Goal: Communication & Community: Share content

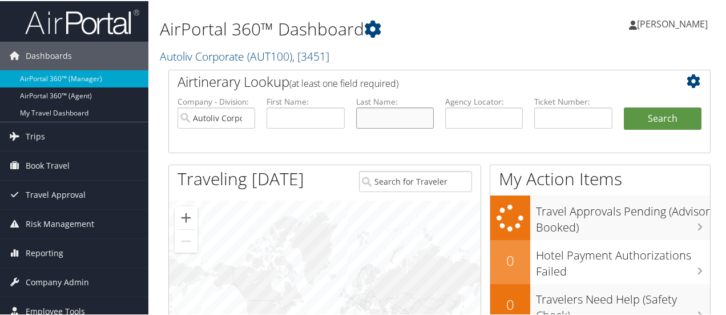
click at [373, 117] on input "text" at bounding box center [395, 116] width 78 height 21
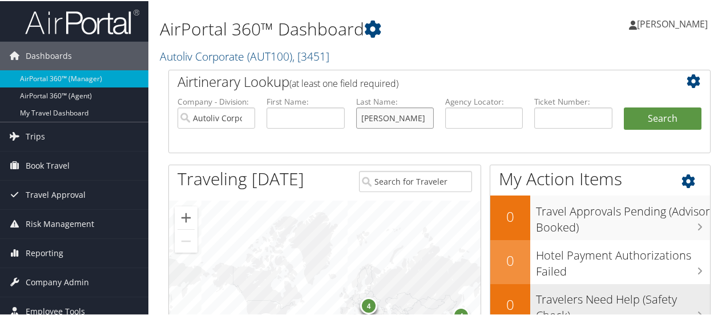
type input "[PERSON_NAME]"
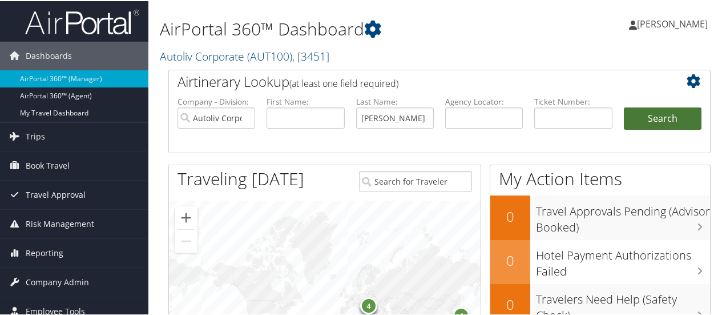
click at [654, 114] on button "Search" at bounding box center [663, 117] width 78 height 23
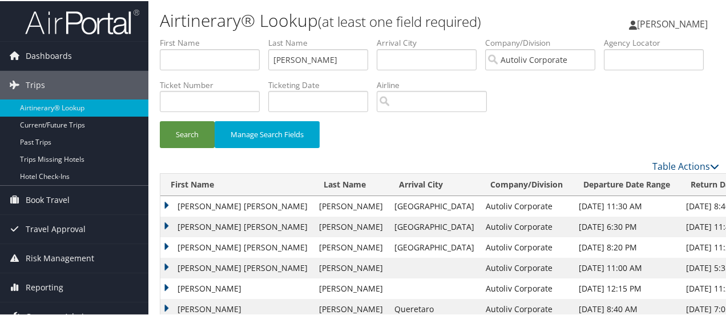
click at [166, 202] on td "LAURA ANNE" at bounding box center [236, 205] width 153 height 21
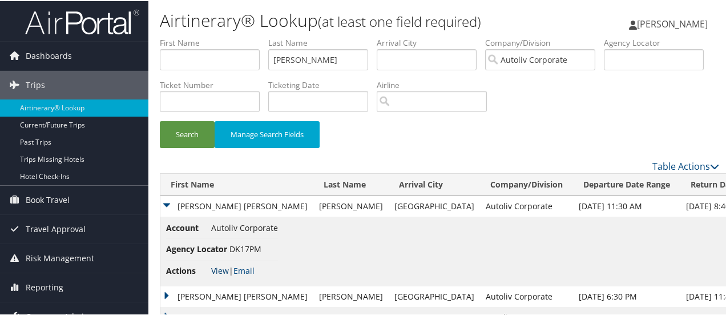
click at [220, 269] on link "View" at bounding box center [220, 269] width 18 height 11
click at [187, 133] on button "Search" at bounding box center [187, 133] width 55 height 27
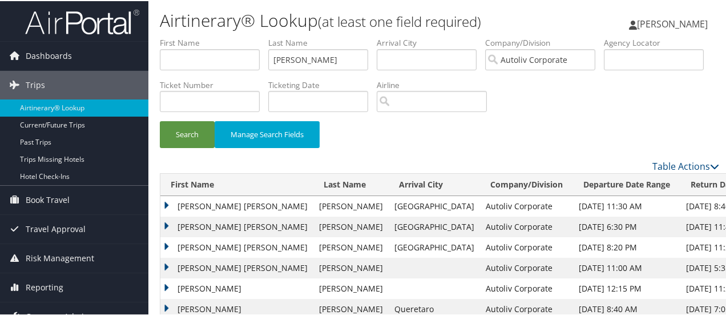
click at [166, 204] on td "LAURA ANNE" at bounding box center [236, 205] width 153 height 21
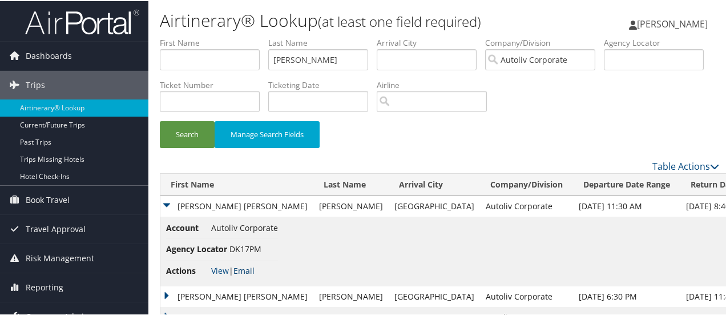
click at [248, 272] on link "Email" at bounding box center [244, 269] width 21 height 11
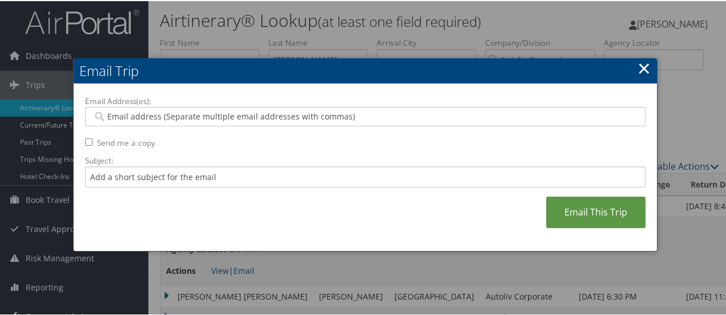
click at [187, 118] on input "Email Address(es):" at bounding box center [366, 115] width 546 height 11
type input "kelly"
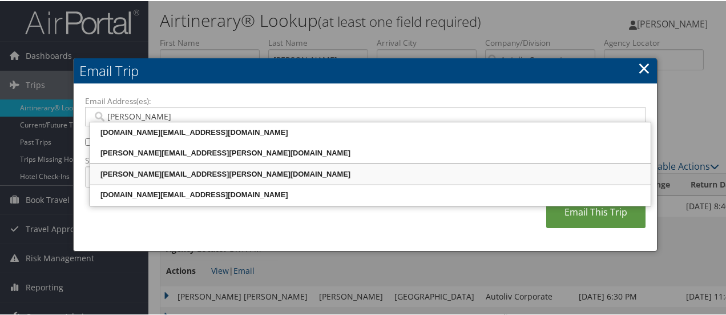
click at [193, 168] on div "KELLY.TAULBEE@AUTOLIV.COM" at bounding box center [370, 172] width 557 height 11
type input "KELLY.TAULBEE@AUTOLIV.COM"
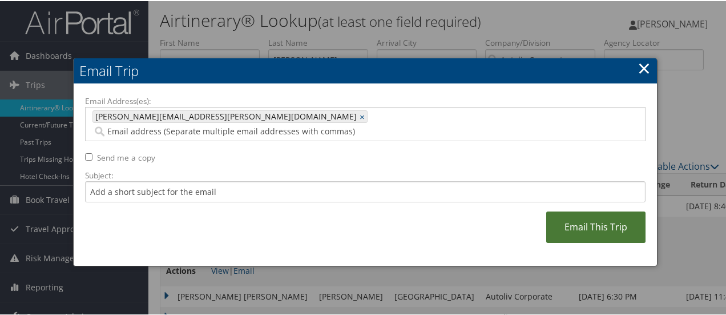
click at [587, 210] on link "Email This Trip" at bounding box center [595, 225] width 99 height 31
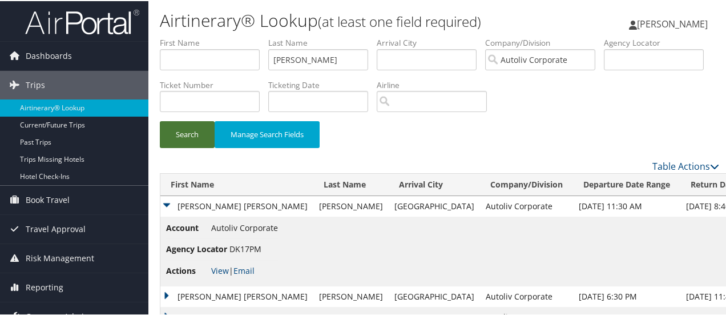
click at [188, 129] on button "Search" at bounding box center [187, 133] width 55 height 27
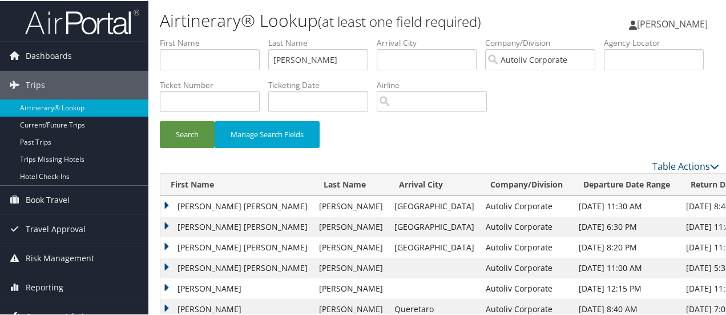
click at [166, 204] on td "[PERSON_NAME] [PERSON_NAME]" at bounding box center [236, 205] width 153 height 21
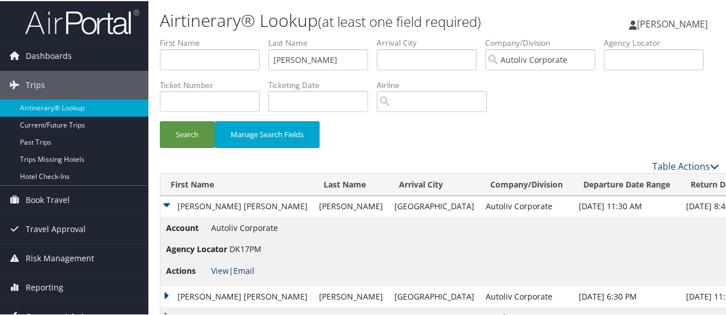
click at [249, 269] on link "Email" at bounding box center [244, 269] width 21 height 11
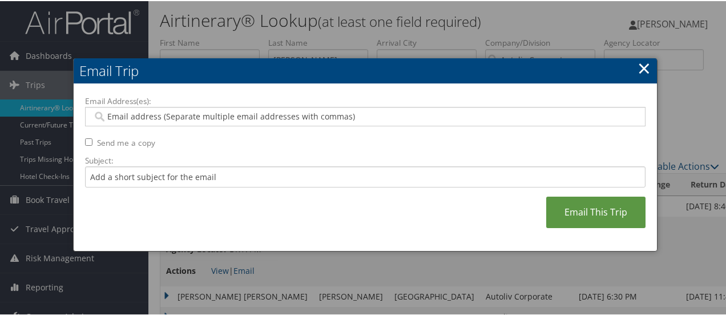
click at [190, 119] on input "Email Address(es):" at bounding box center [366, 115] width 546 height 11
type input "[PERSON_NAME]"
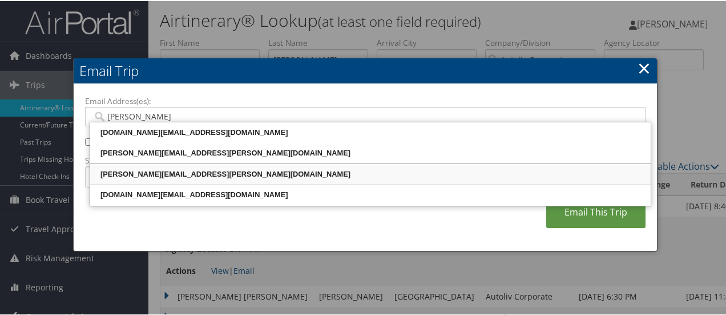
click at [190, 174] on div "[PERSON_NAME][EMAIL_ADDRESS][PERSON_NAME][DOMAIN_NAME]" at bounding box center [370, 172] width 557 height 11
type input "[PERSON_NAME][EMAIL_ADDRESS][PERSON_NAME][DOMAIN_NAME]"
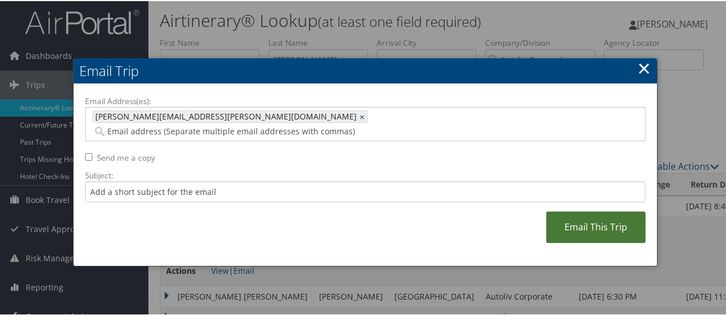
click at [602, 214] on link "Email This Trip" at bounding box center [595, 225] width 99 height 31
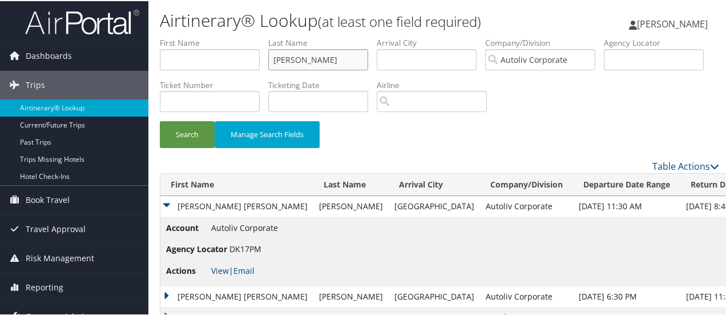
drag, startPoint x: 317, startPoint y: 58, endPoint x: 225, endPoint y: 62, distance: 92.6
click at [225, 36] on ul "First Name Last Name edwards Departure City Arrival City Company/Division Autol…" at bounding box center [440, 36] width 560 height 0
type input "sherry"
click at [194, 131] on button "Search" at bounding box center [187, 133] width 55 height 27
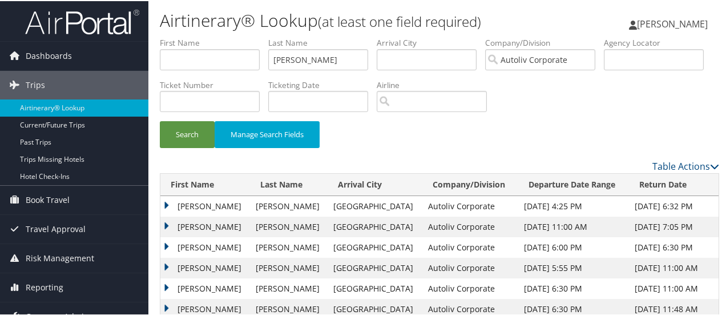
click at [167, 243] on td "STUART MARVIN" at bounding box center [205, 246] width 90 height 21
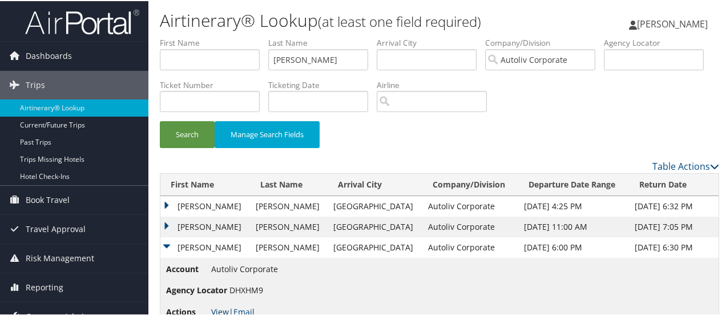
click at [218, 310] on link "View" at bounding box center [220, 310] width 18 height 11
click at [191, 132] on button "Search" at bounding box center [187, 133] width 55 height 27
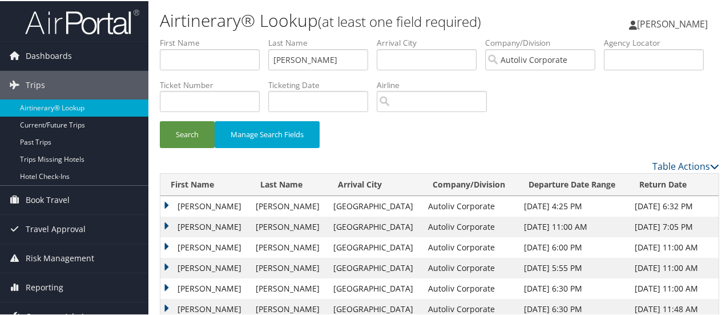
click at [166, 244] on td "STUART MARVIN" at bounding box center [205, 246] width 90 height 21
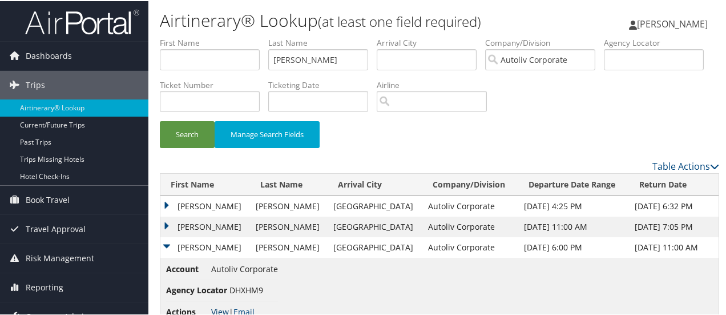
click at [219, 312] on link "View" at bounding box center [220, 310] width 18 height 11
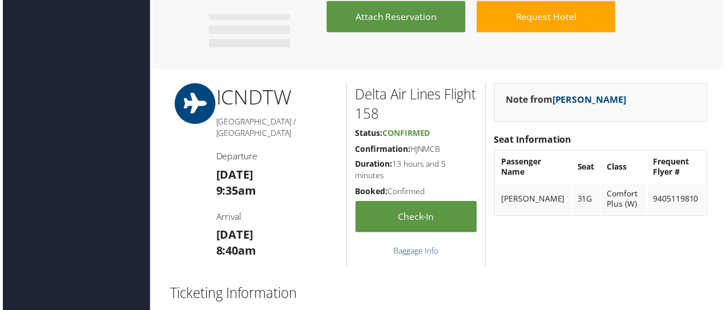
scroll to position [1069, 0]
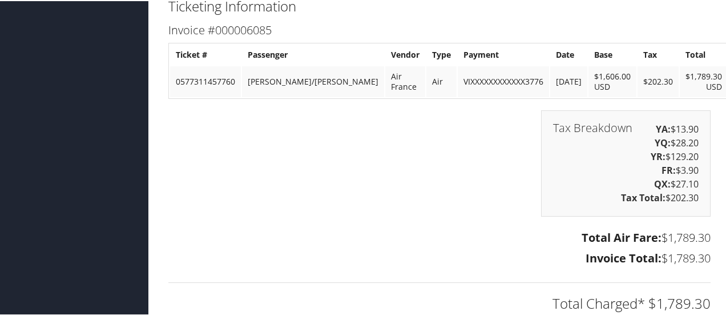
scroll to position [1176, 0]
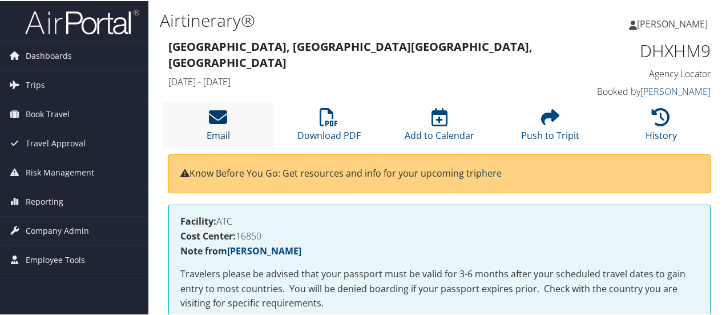
click at [224, 123] on icon at bounding box center [218, 116] width 18 height 18
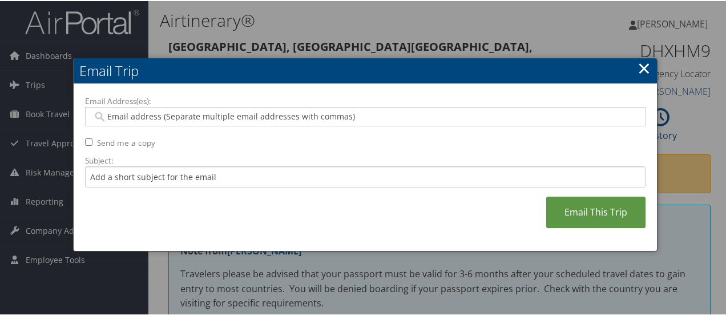
click at [224, 121] on div at bounding box center [365, 115] width 561 height 19
type input "[PERSON_NAME]"
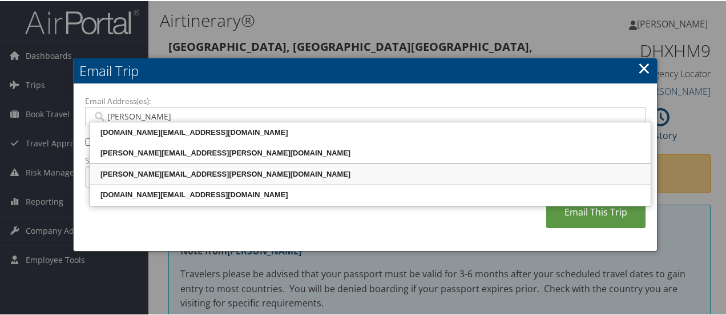
click at [182, 172] on div "[PERSON_NAME][EMAIL_ADDRESS][PERSON_NAME][DOMAIN_NAME]" at bounding box center [370, 172] width 557 height 11
type input "[PERSON_NAME][EMAIL_ADDRESS][PERSON_NAME][DOMAIN_NAME]"
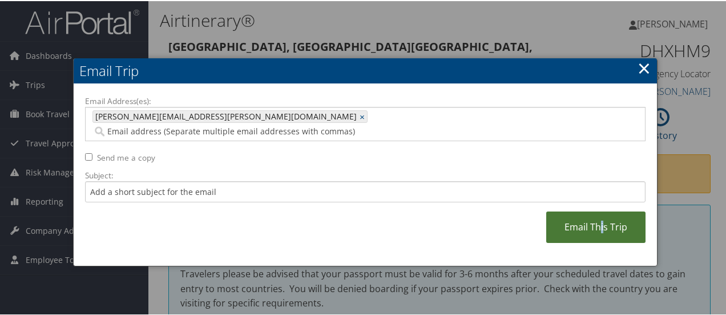
click at [601, 210] on link "Email This Trip" at bounding box center [595, 225] width 99 height 31
